Goal: Information Seeking & Learning: Understand process/instructions

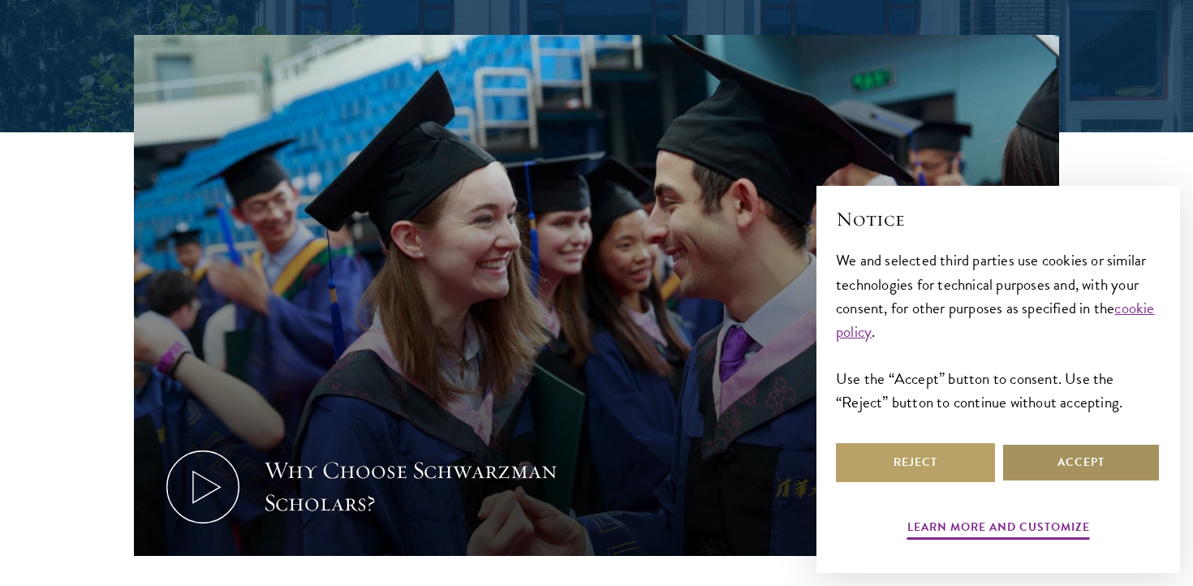
click at [1027, 467] on button "Accept" at bounding box center [1080, 462] width 159 height 39
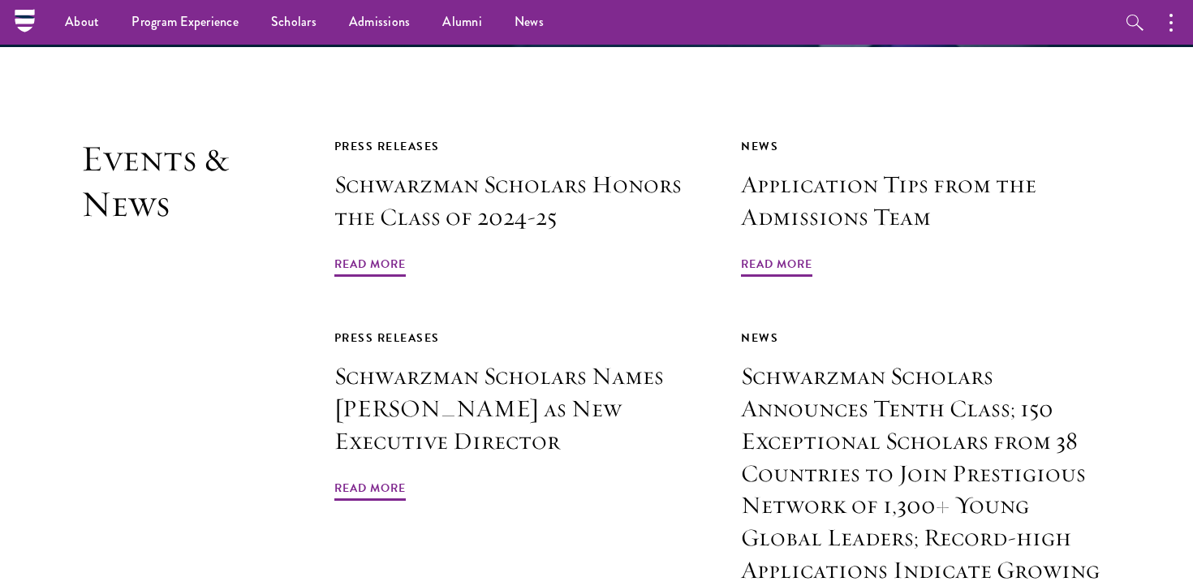
scroll to position [3720, 0]
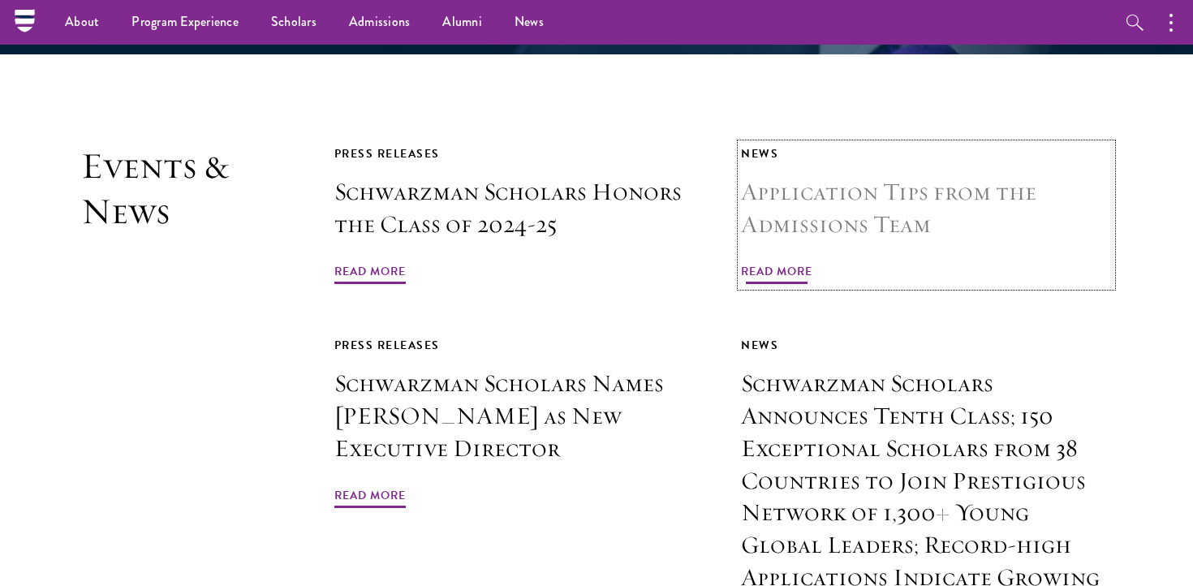
click at [853, 176] on h3 "Application Tips from the Admissions Team" at bounding box center [926, 208] width 371 height 65
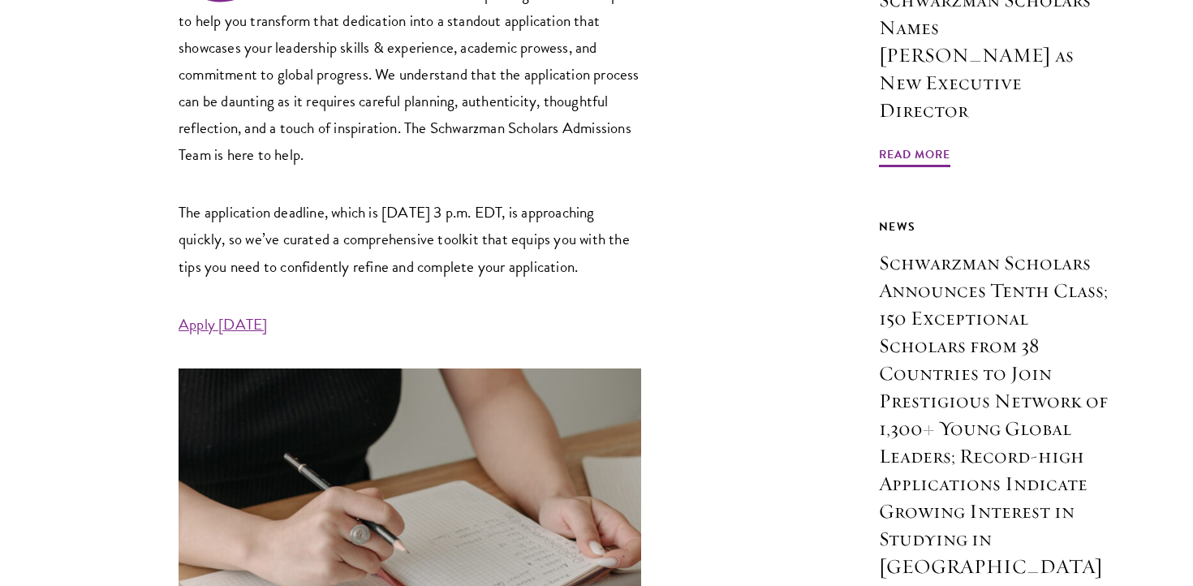
scroll to position [706, 0]
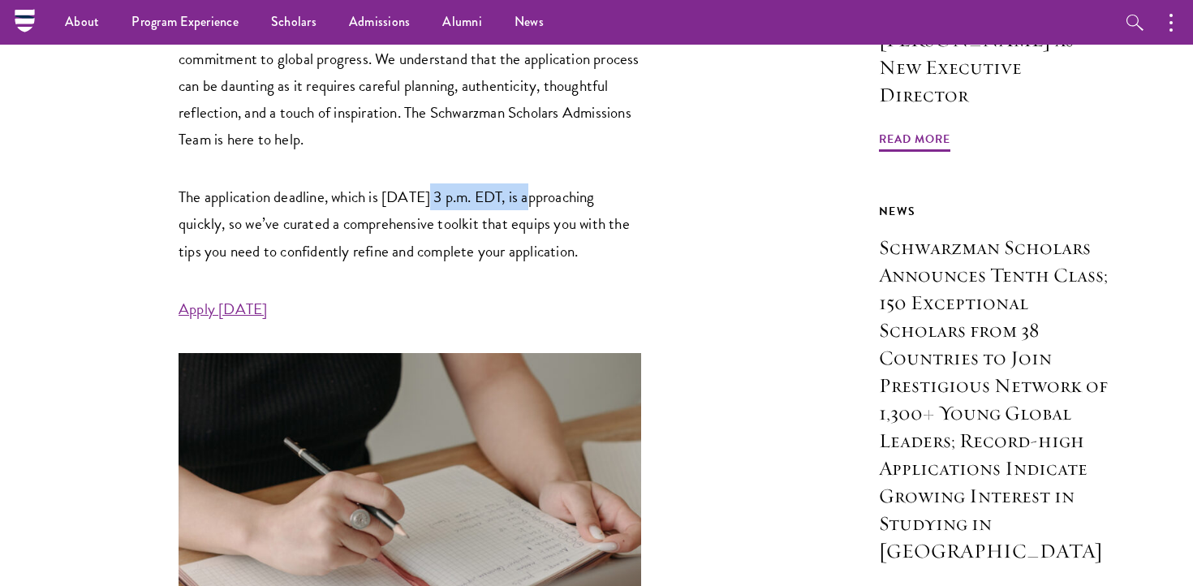
drag, startPoint x: 428, startPoint y: 197, endPoint x: 543, endPoint y: 198, distance: 114.4
click at [544, 198] on p "The application deadline, which is [DATE] 3 p.m. EDT, is approaching quickly, s…" at bounding box center [409, 223] width 462 height 80
click at [543, 198] on p "The application deadline, which is [DATE] 3 p.m. EDT, is approaching quickly, s…" at bounding box center [409, 223] width 462 height 80
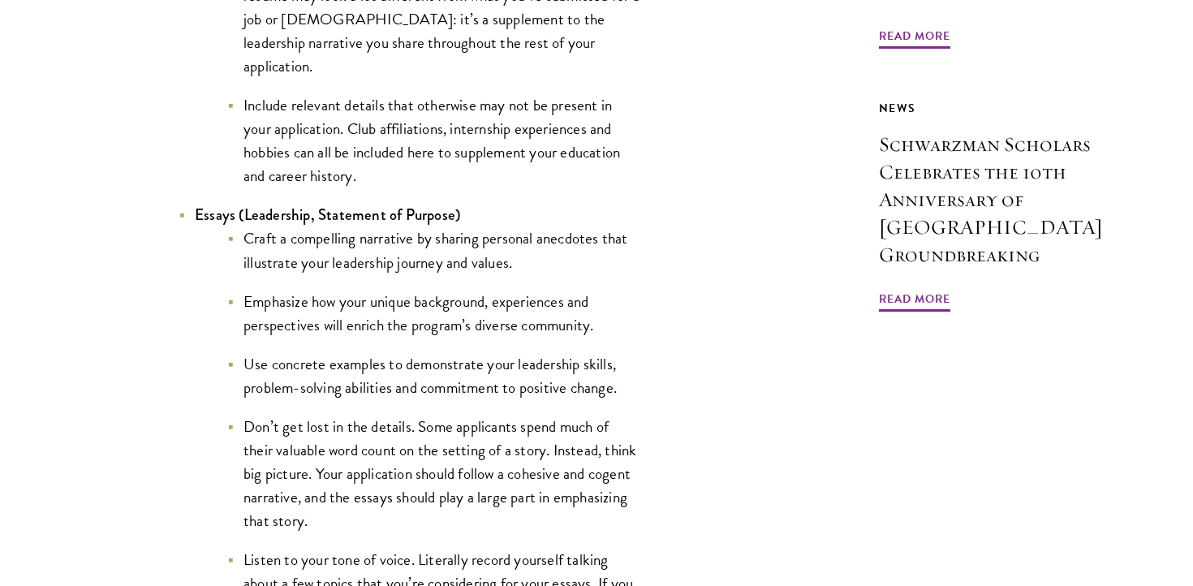
scroll to position [1623, 0]
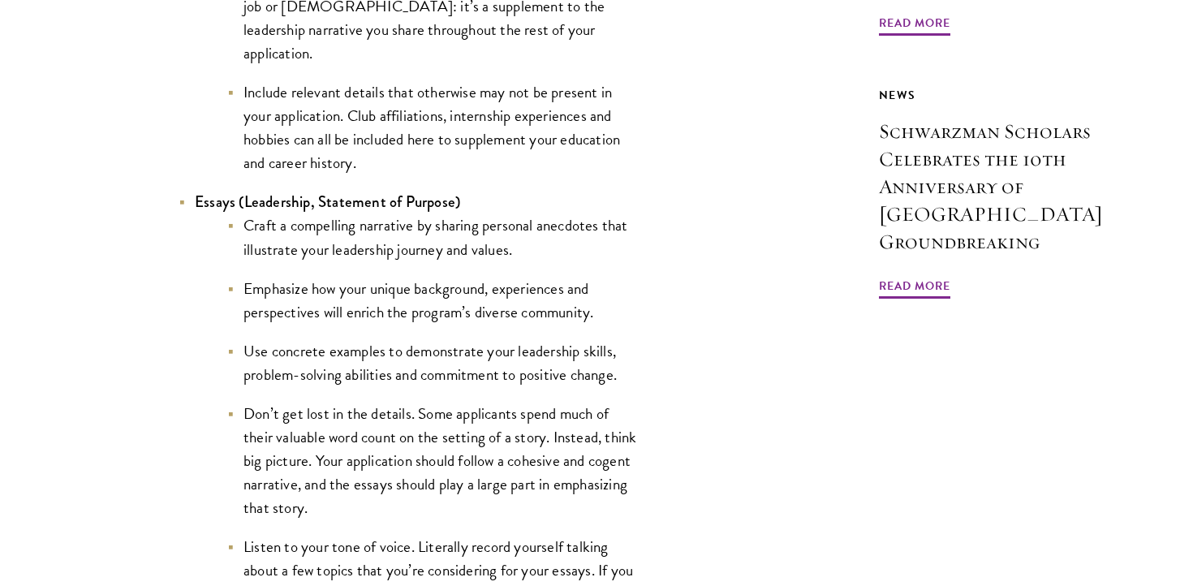
click at [438, 260] on li "Craft a compelling narrative by sharing personal anecdotes that illustrate your…" at bounding box center [434, 236] width 414 height 47
click at [448, 279] on li "Emphasize how your unique background, experiences and perspectives will enrich …" at bounding box center [434, 300] width 414 height 47
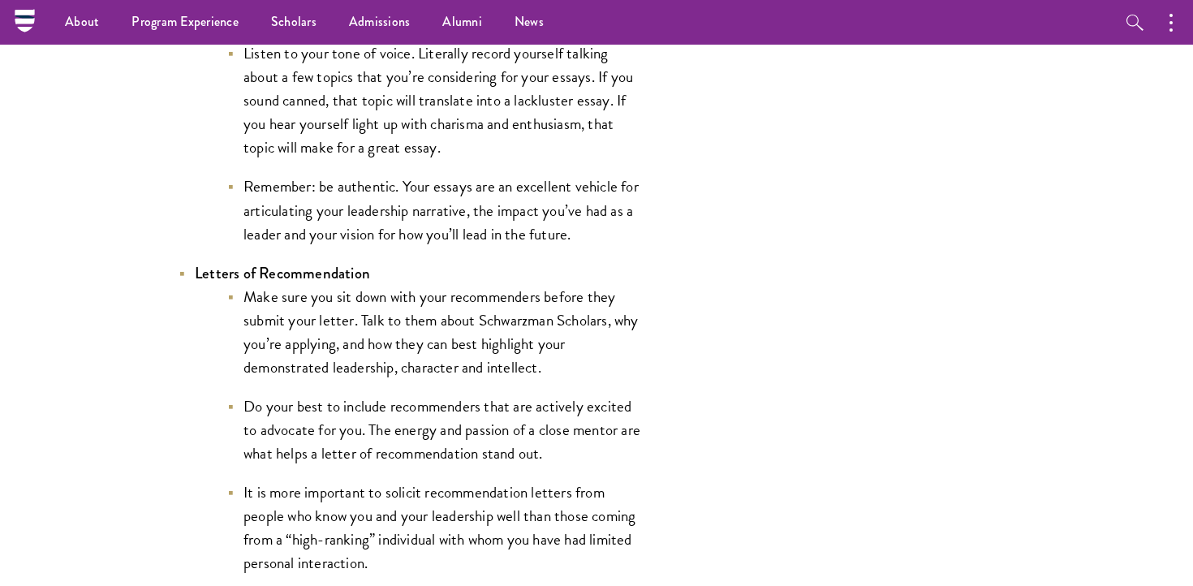
scroll to position [2124, 0]
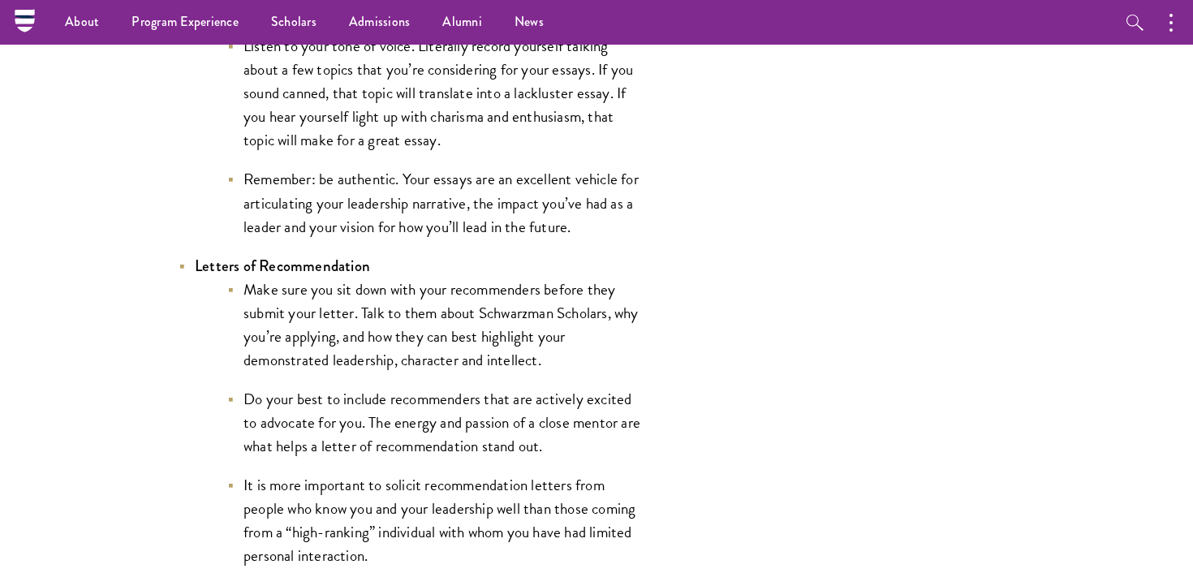
click at [409, 350] on li "Make sure you sit down with your recommenders before they submit your letter. T…" at bounding box center [434, 324] width 414 height 94
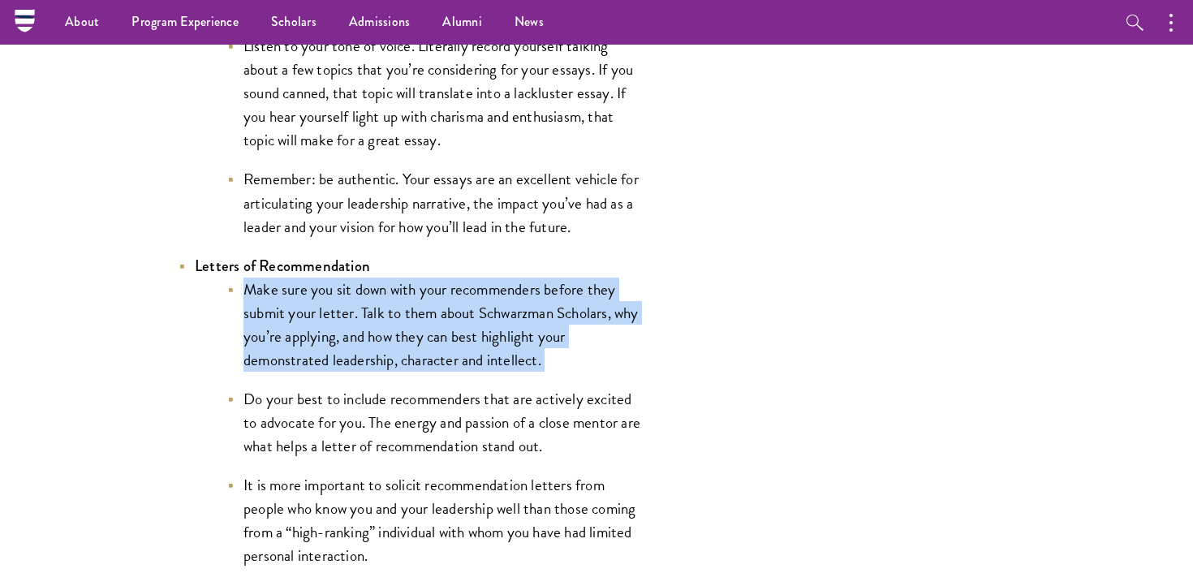
click at [409, 350] on li "Make sure you sit down with your recommenders before they submit your letter. T…" at bounding box center [434, 324] width 414 height 94
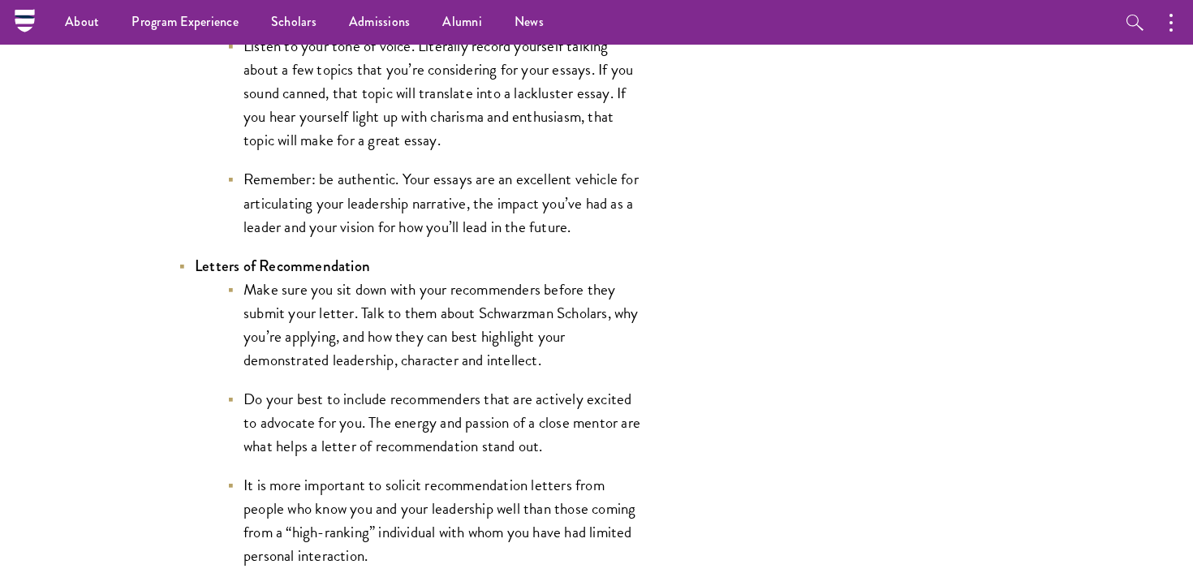
click at [447, 359] on li "Make sure you sit down with your recommenders before they submit your letter. T…" at bounding box center [434, 324] width 414 height 94
click at [442, 323] on li "Make sure you sit down with your recommenders before they submit your letter. T…" at bounding box center [434, 324] width 414 height 94
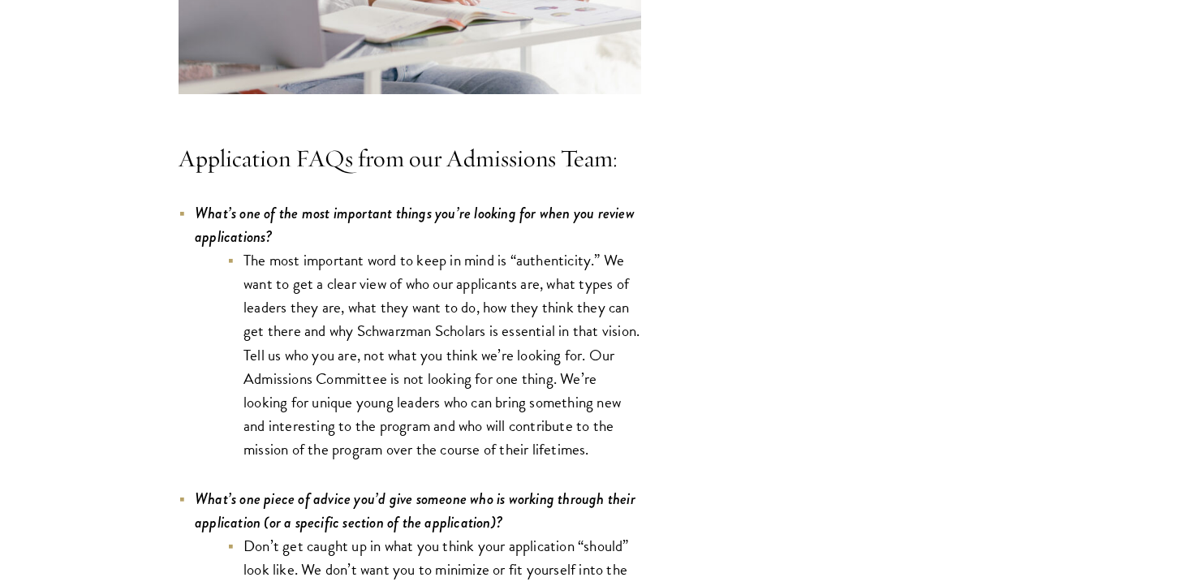
scroll to position [4590, 0]
